Goal: Communication & Community: Answer question/provide support

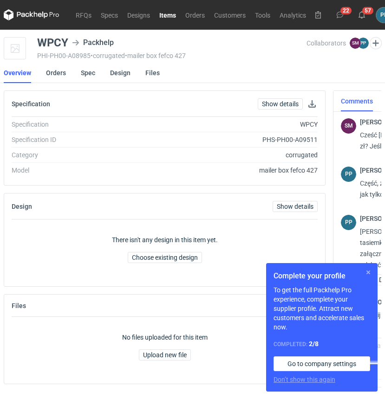
click at [368, 271] on button "button" at bounding box center [367, 272] width 11 height 11
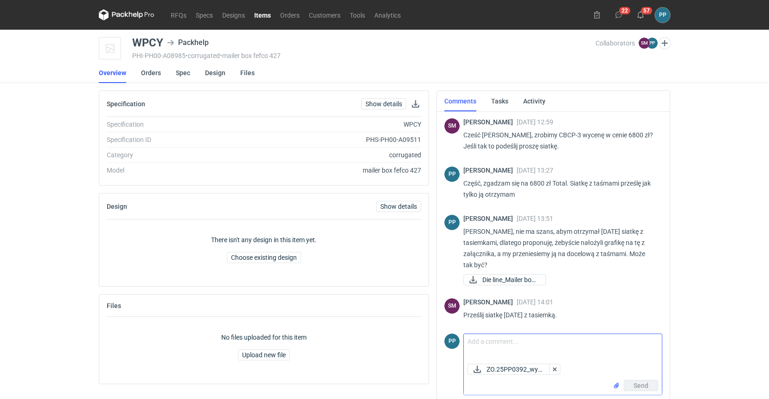
click at [494, 347] on textarea "Comment message" at bounding box center [563, 347] width 198 height 26
type textarea "d"
type textarea "D"
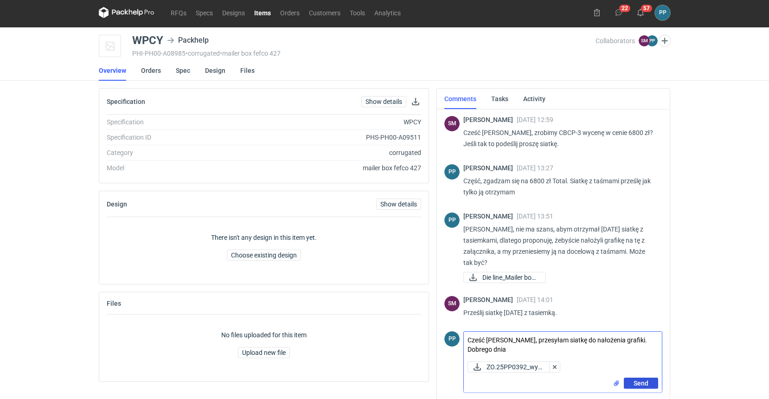
scroll to position [3, 0]
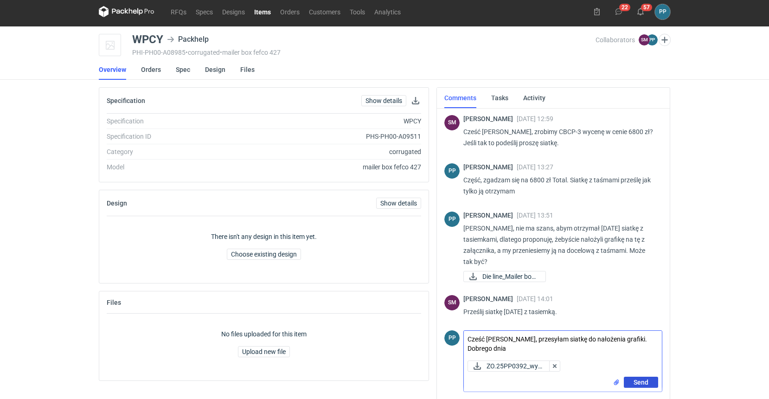
type textarea "Cześć [PERSON_NAME], przesyłam siatkę do nałożenia grafiki. Dobrego dnia"
click at [644, 384] on span "Send" at bounding box center [641, 382] width 15 height 6
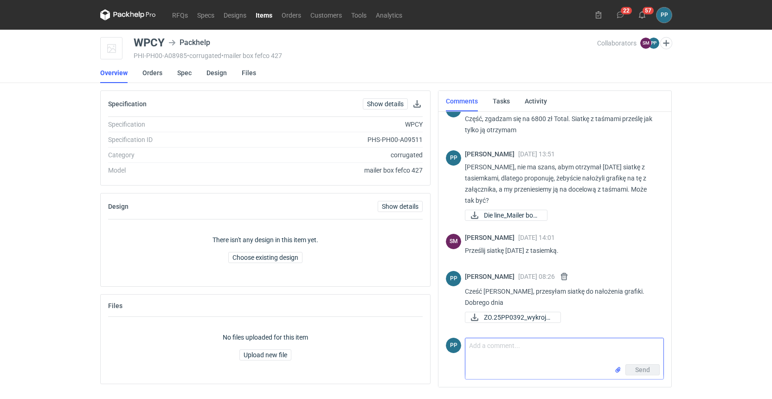
scroll to position [0, 0]
click at [112, 72] on link "Overview" at bounding box center [113, 73] width 27 height 20
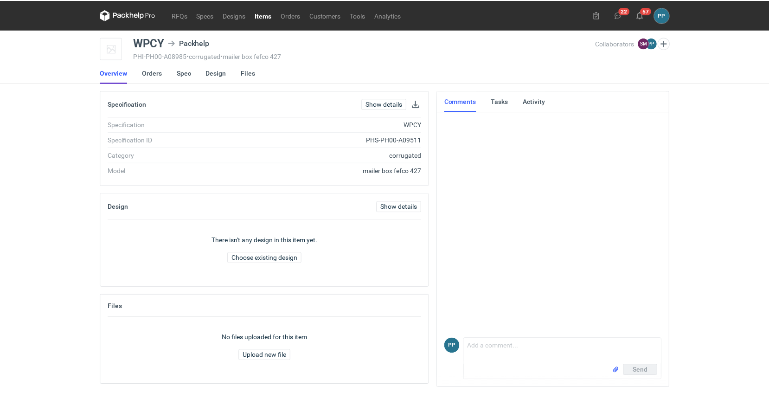
scroll to position [64, 0]
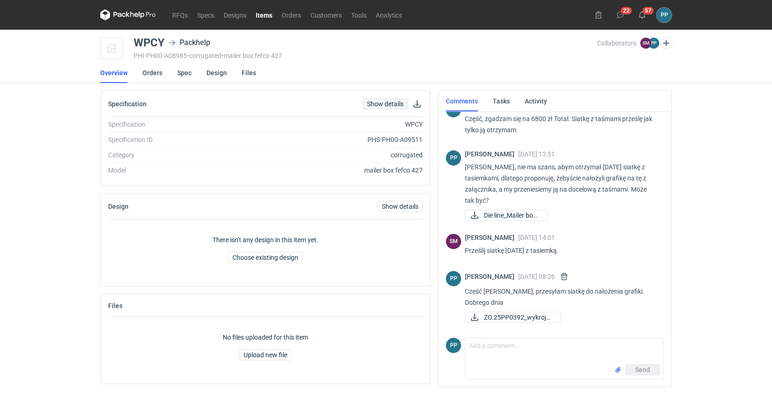
click at [379, 103] on link "Show details" at bounding box center [385, 103] width 45 height 11
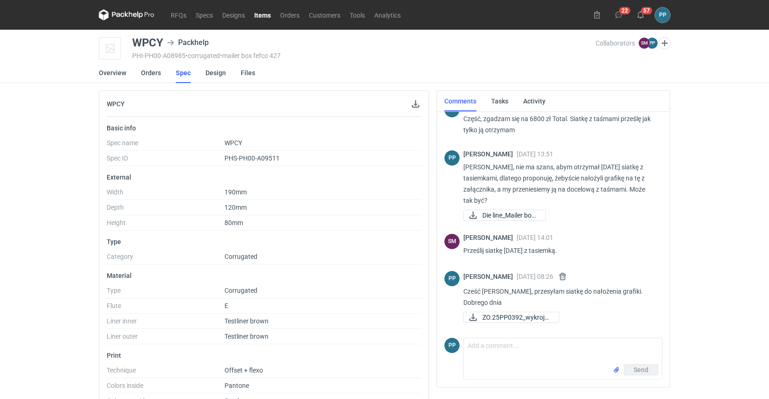
scroll to position [0, 1]
